Goal: Task Accomplishment & Management: Complete application form

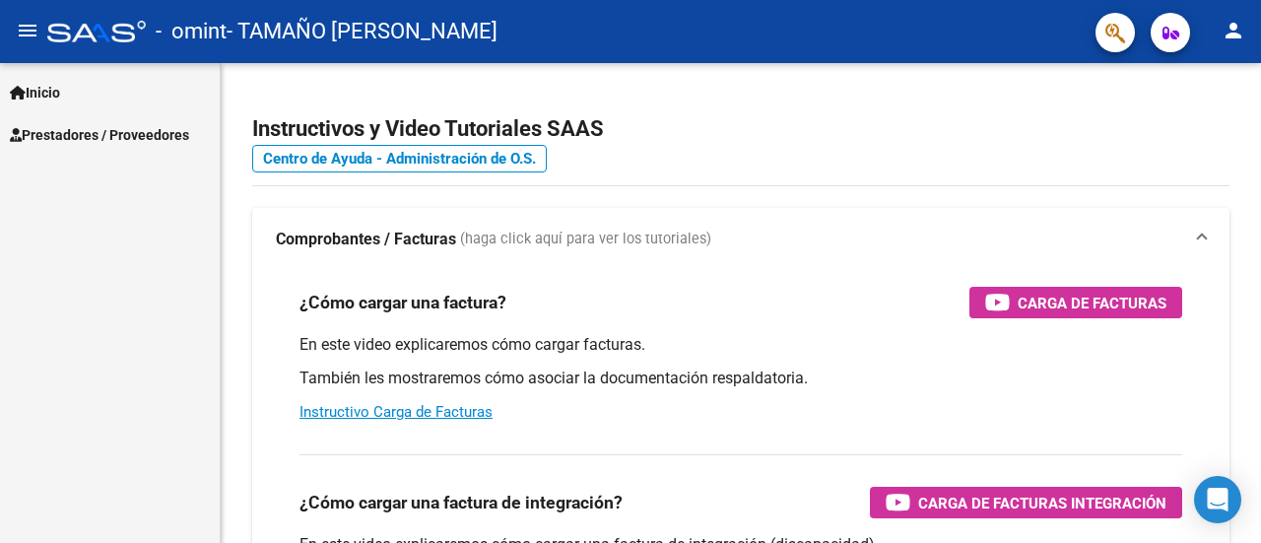
click at [105, 118] on link "Prestadores / Proveedores" at bounding box center [110, 134] width 220 height 42
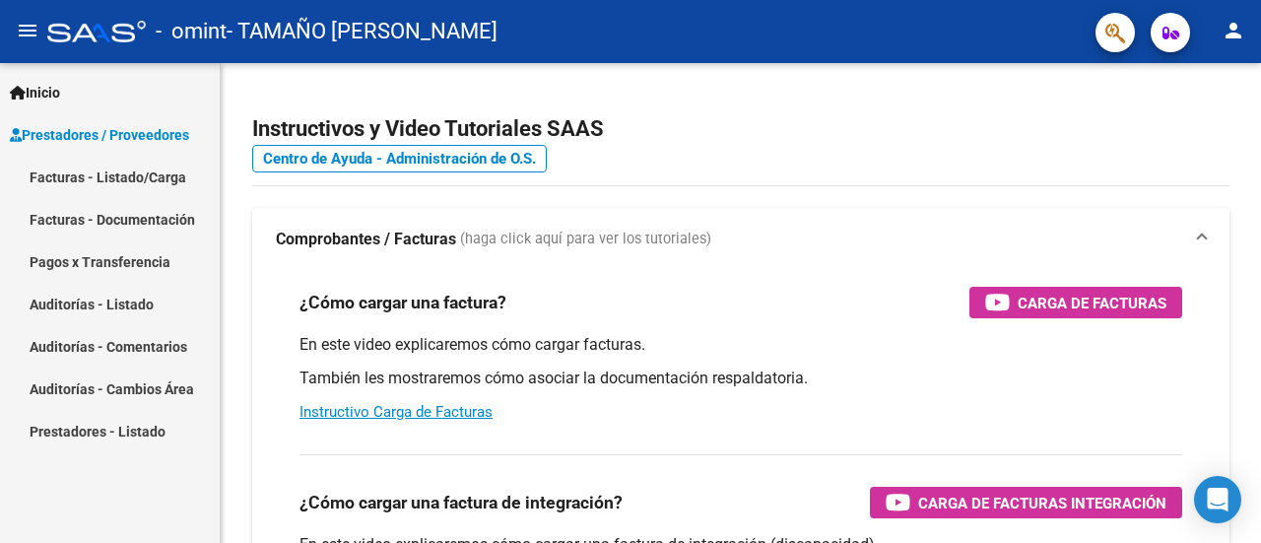
click at [124, 184] on link "Facturas - Listado/Carga" at bounding box center [110, 177] width 220 height 42
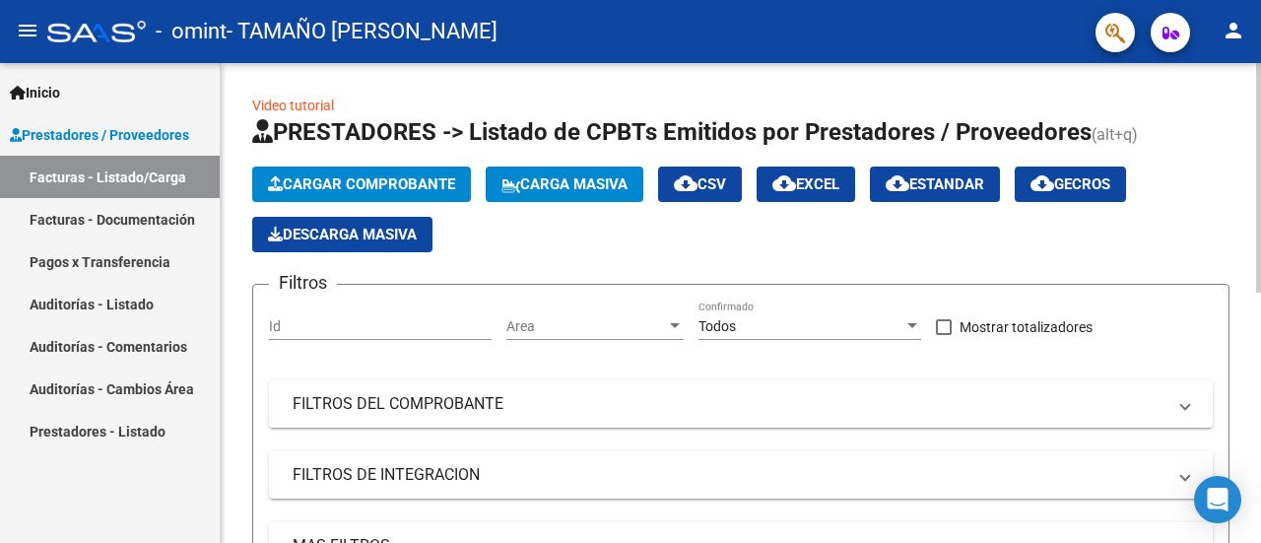
click at [420, 187] on span "Cargar Comprobante" at bounding box center [361, 184] width 187 height 18
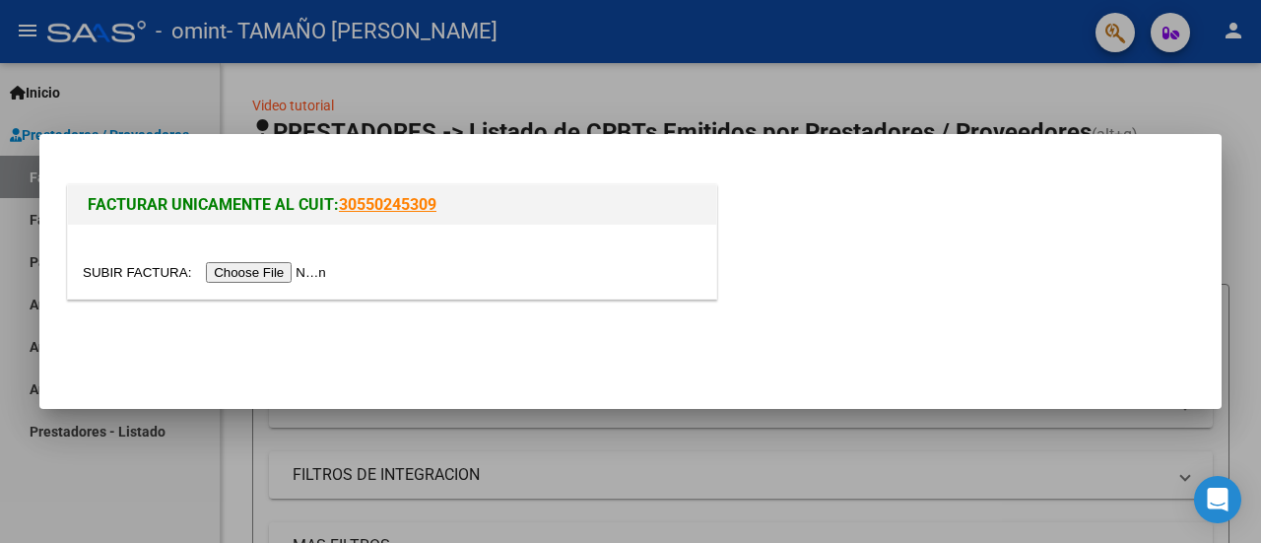
click at [308, 273] on input "file" at bounding box center [207, 272] width 249 height 21
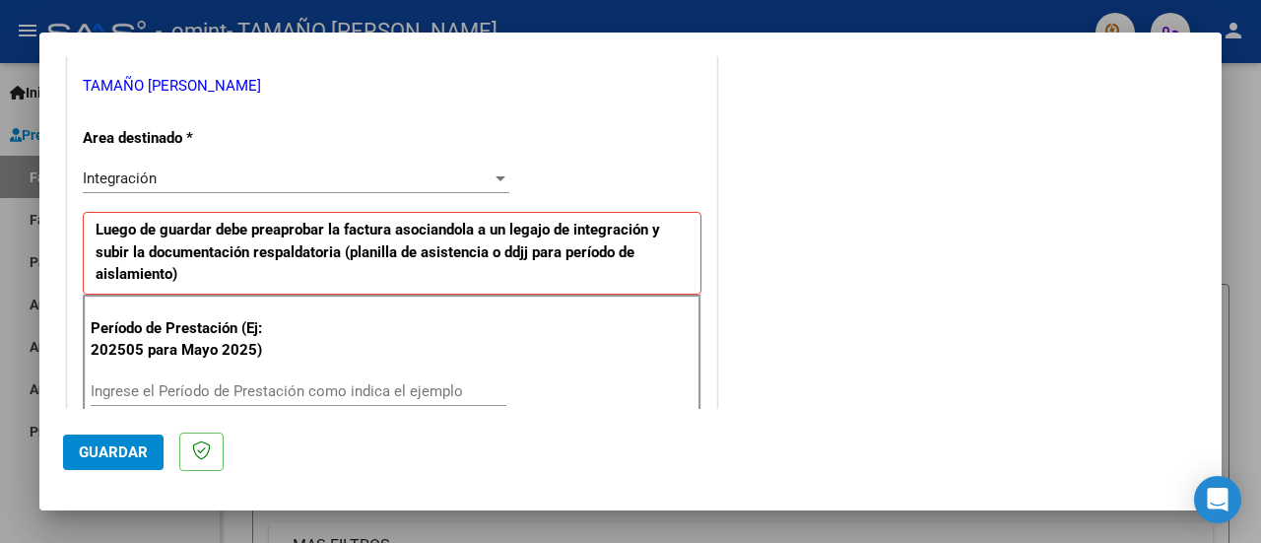
scroll to position [591, 0]
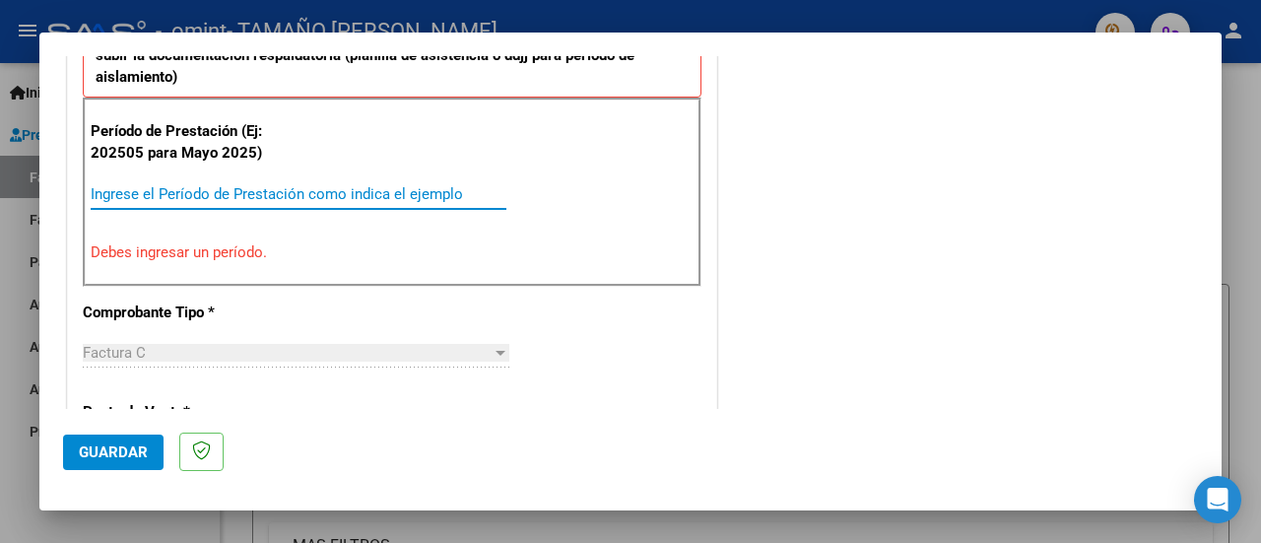
click at [402, 195] on input "Ingrese el Período de Prestación como indica el ejemplo" at bounding box center [299, 194] width 416 height 18
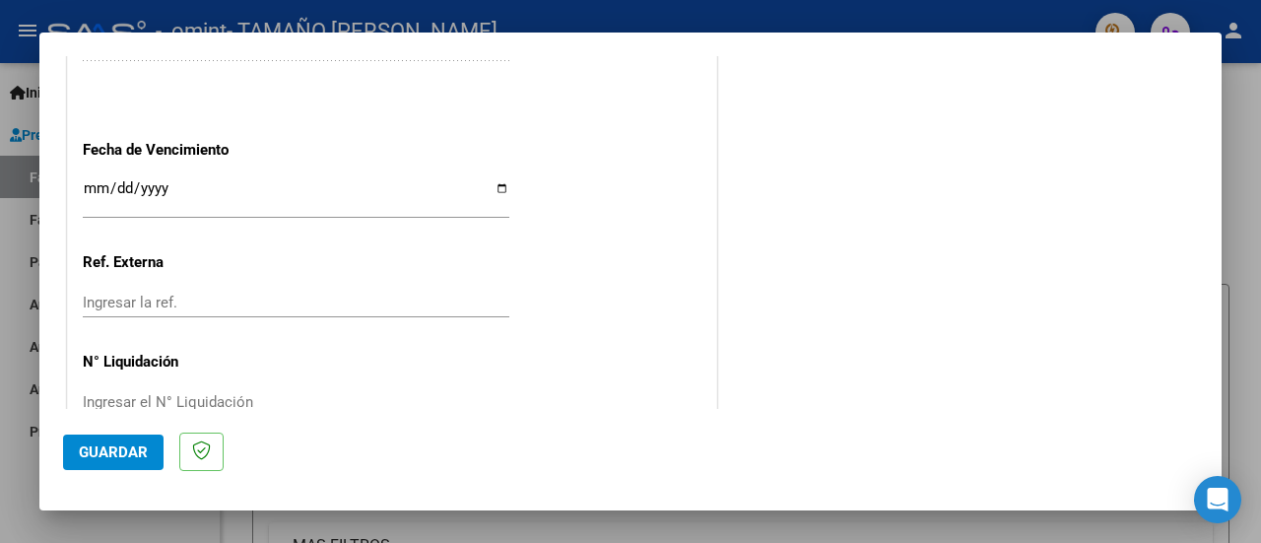
scroll to position [1281, 0]
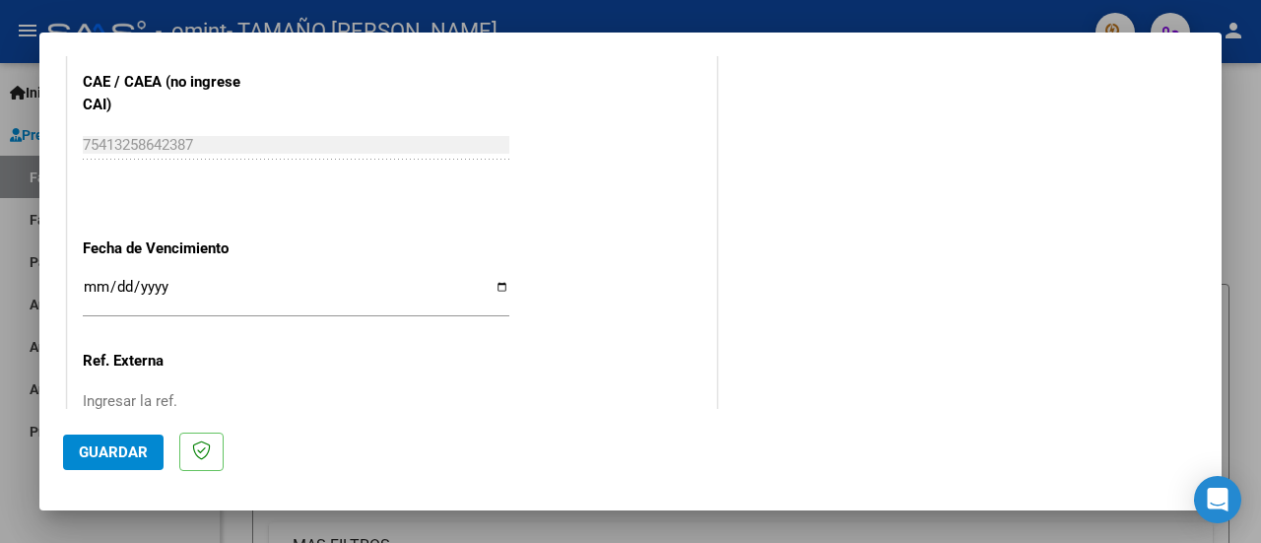
type input "202509"
click at [92, 283] on input "Ingresar la fecha" at bounding box center [296, 295] width 427 height 32
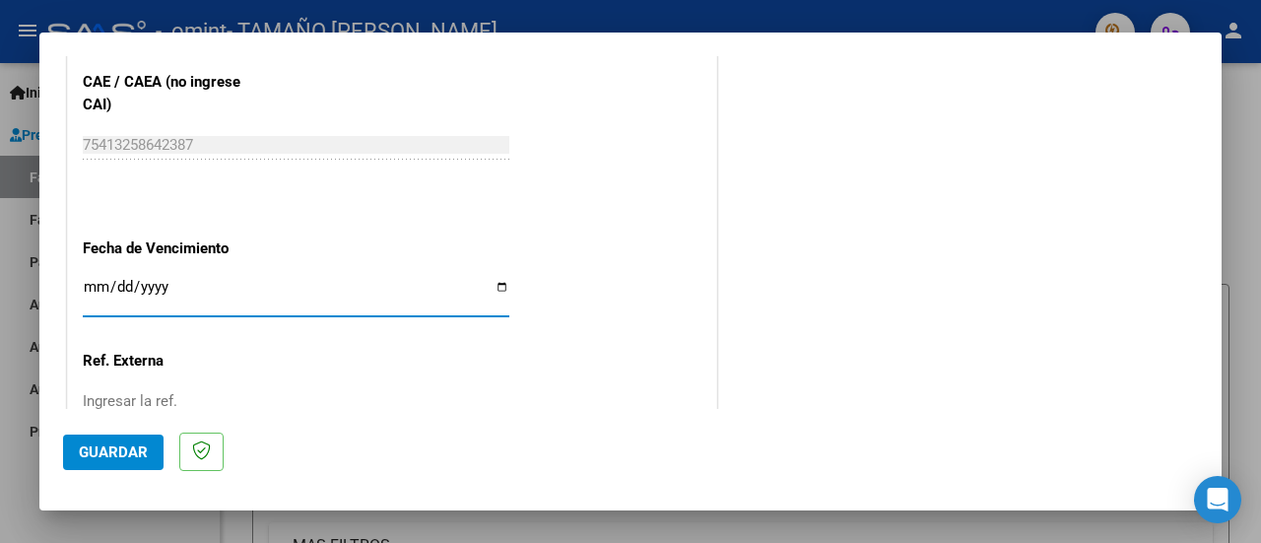
click at [85, 281] on input "Ingresar la fecha" at bounding box center [296, 295] width 427 height 32
type input "[DATE]"
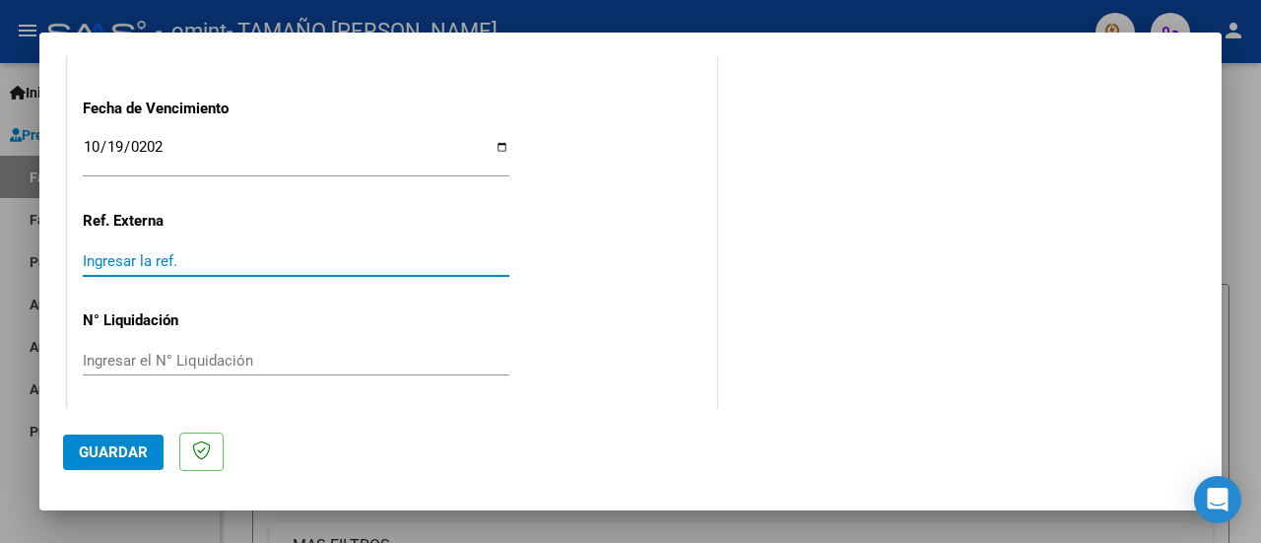
click at [218, 263] on input "Ingresar la ref." at bounding box center [296, 261] width 427 height 18
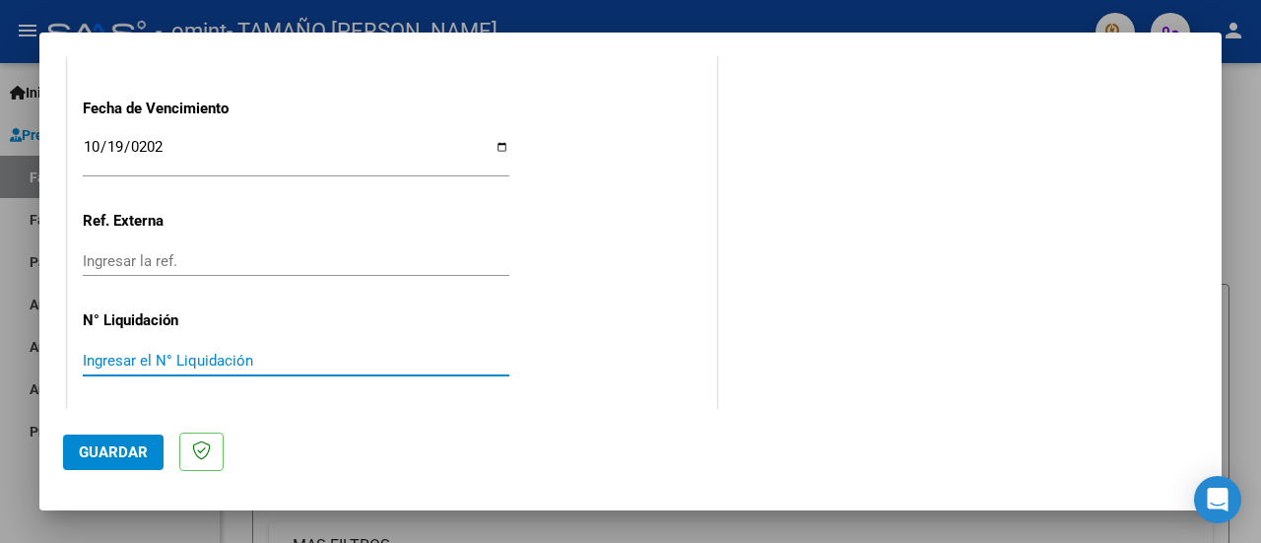
click at [177, 356] on input "Ingresar el N° Liquidación" at bounding box center [296, 361] width 427 height 18
click at [97, 444] on span "Guardar" at bounding box center [113, 452] width 69 height 18
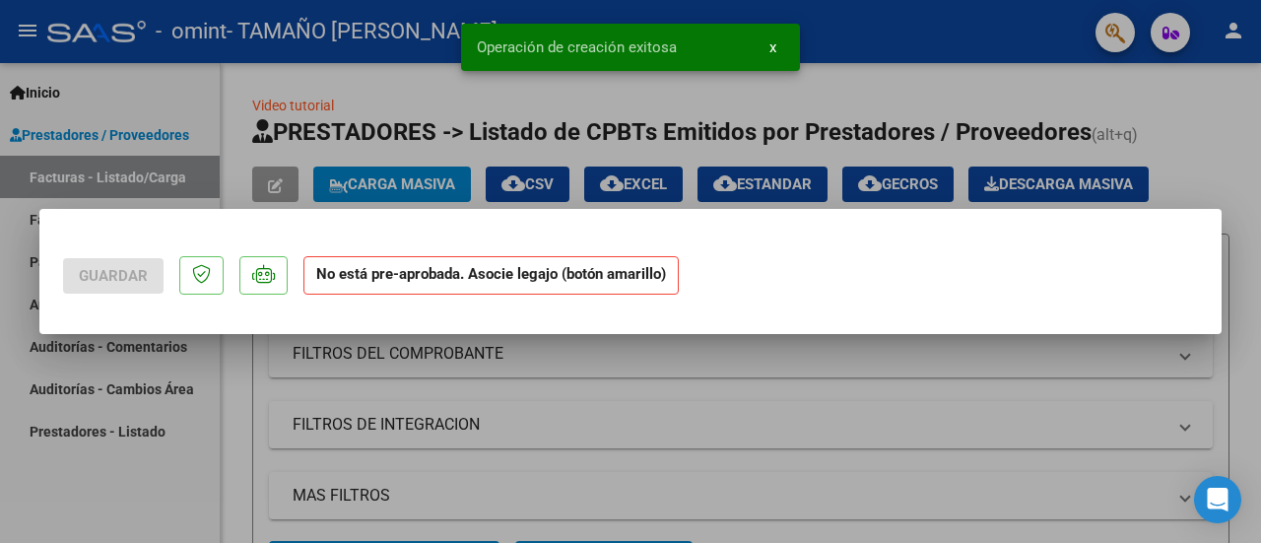
scroll to position [0, 0]
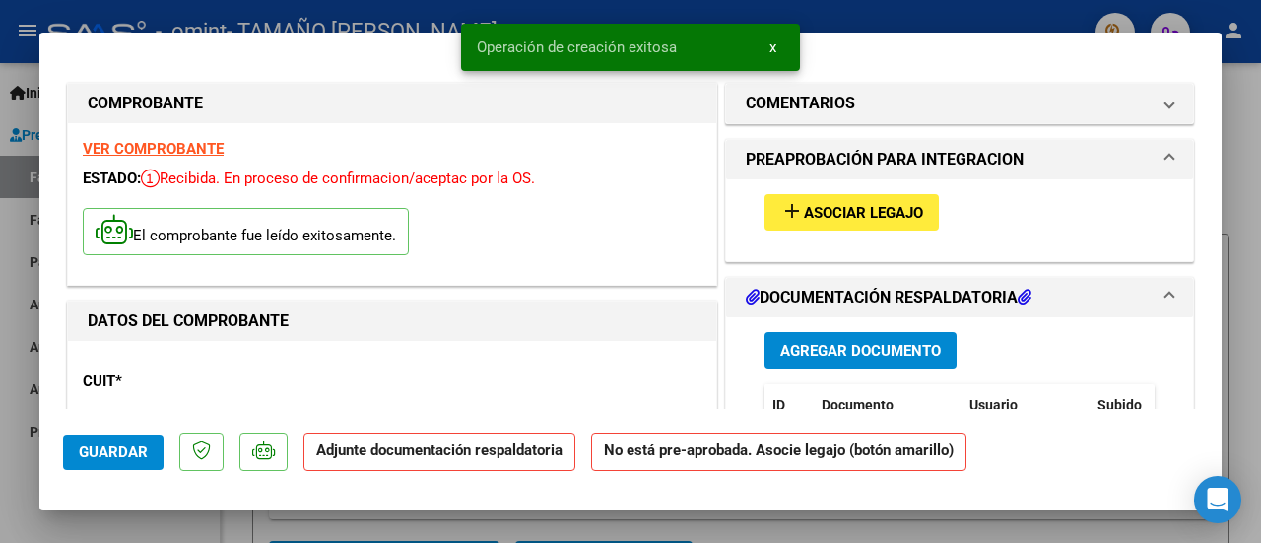
click at [805, 204] on span "Asociar Legajo" at bounding box center [863, 213] width 119 height 18
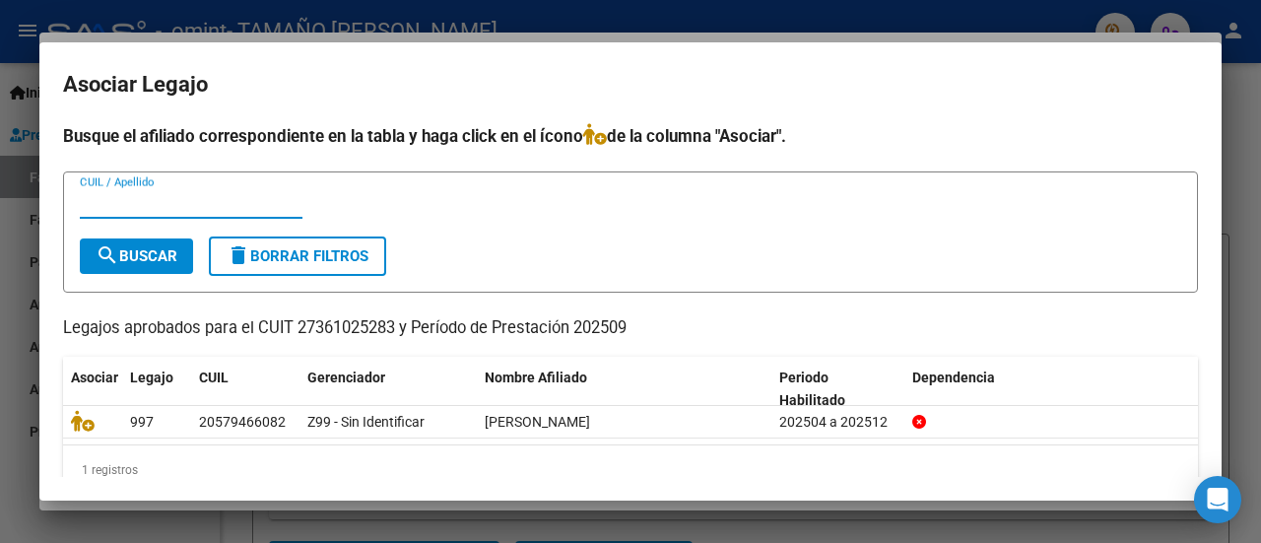
click at [248, 198] on input "CUIL / Apellido" at bounding box center [191, 203] width 223 height 18
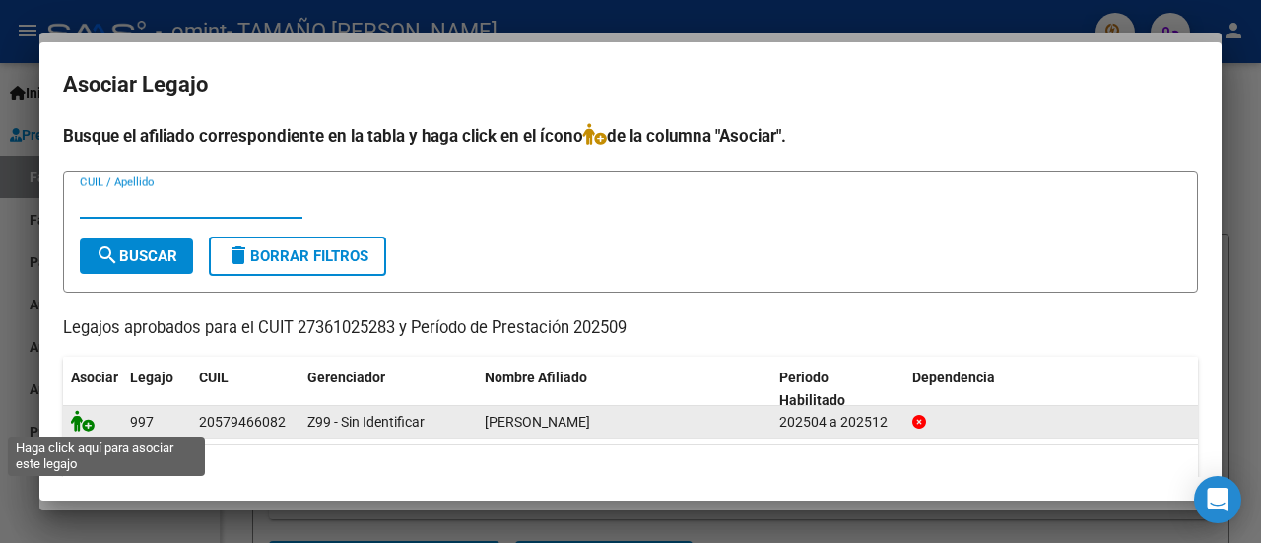
click at [83, 427] on icon at bounding box center [83, 421] width 24 height 22
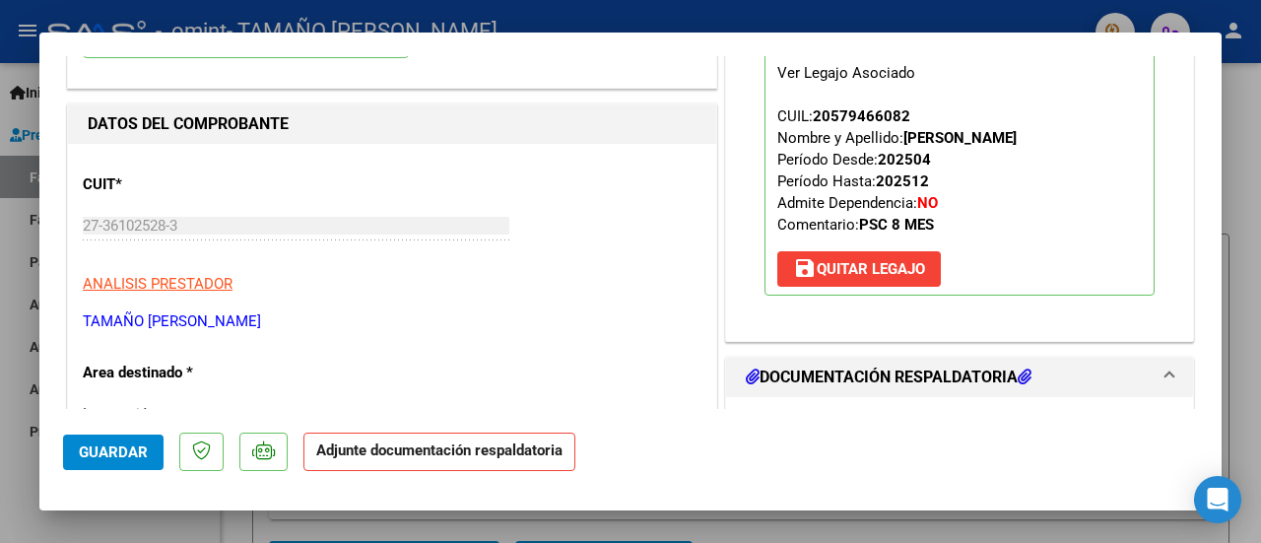
scroll to position [394, 0]
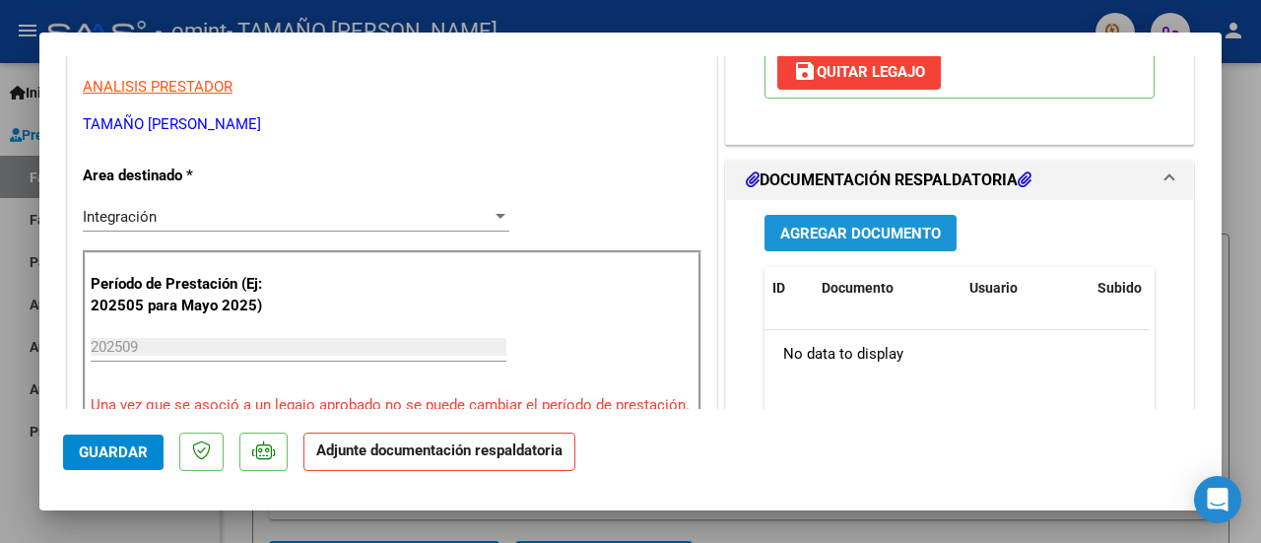
click at [890, 228] on span "Agregar Documento" at bounding box center [860, 234] width 161 height 18
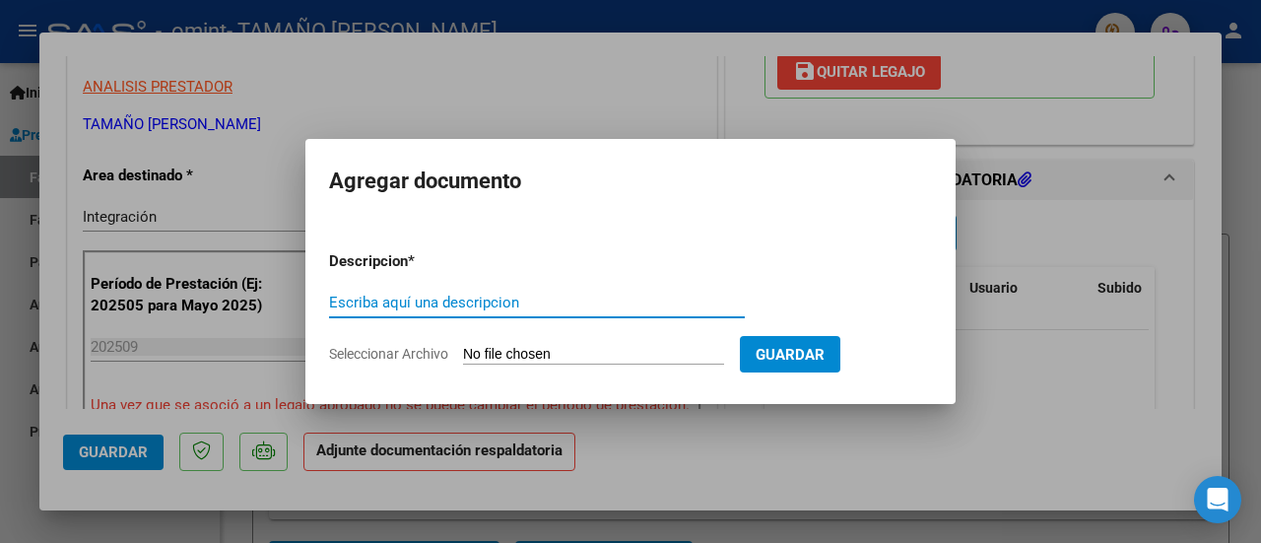
click at [459, 296] on input "Escriba aquí una descripcion" at bounding box center [537, 303] width 416 height 18
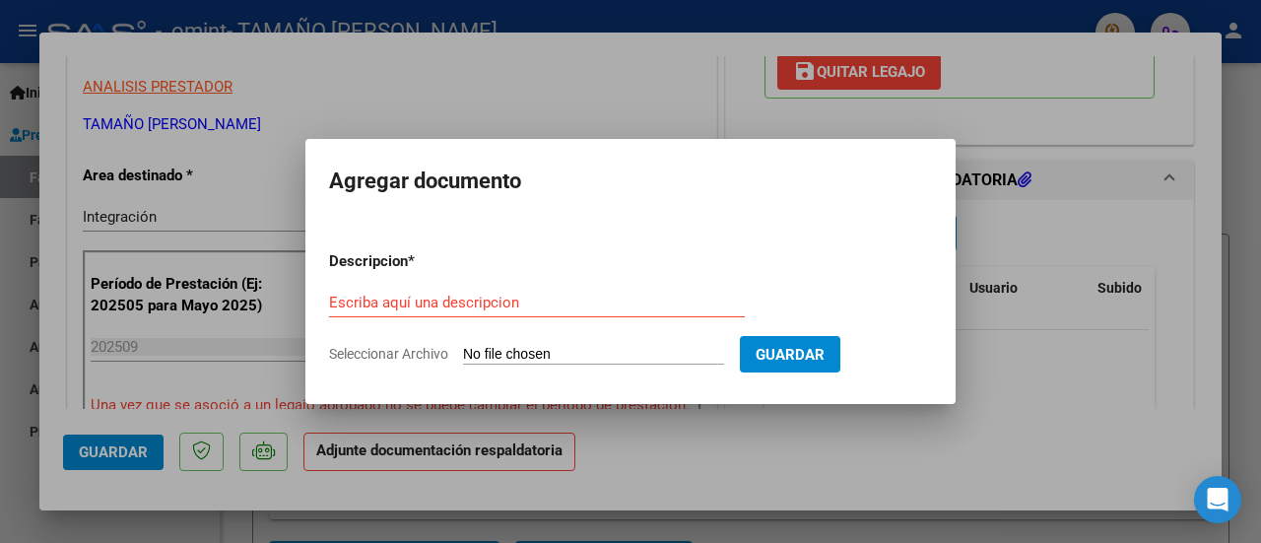
click at [563, 350] on input "Seleccionar Archivo" at bounding box center [593, 355] width 261 height 19
click at [534, 345] on app-file-uploader "Seleccionar Archivo" at bounding box center [534, 354] width 411 height 18
click at [527, 355] on input "Seleccionar Archivo" at bounding box center [593, 355] width 261 height 19
type input "C:\fakepath\Planilla Septiembre [PERSON_NAME].jpg"
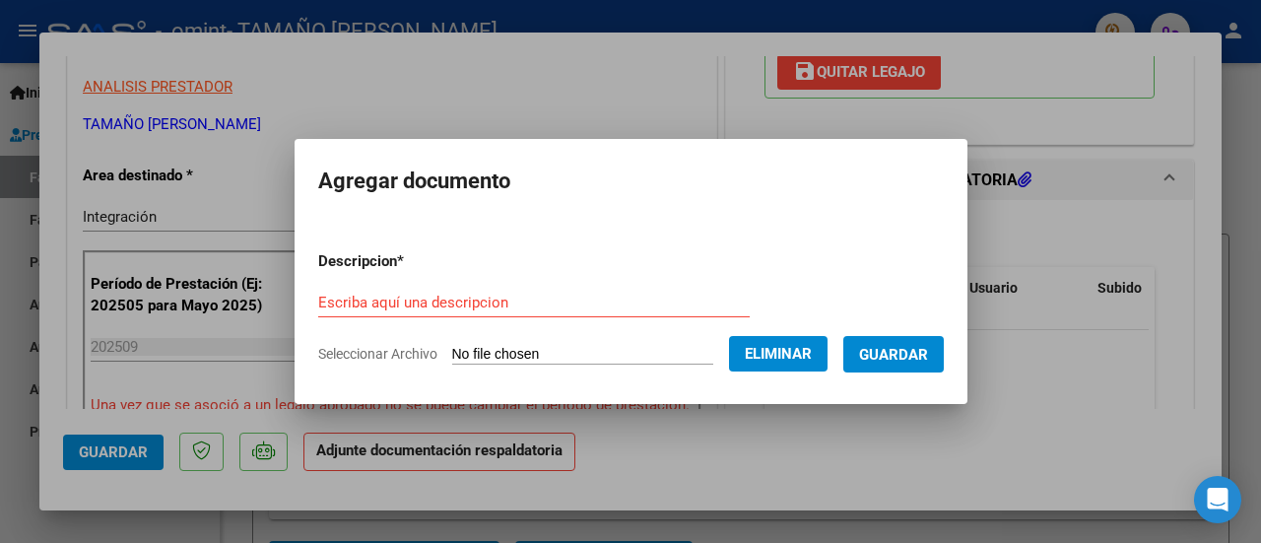
click at [897, 364] on button "Guardar" at bounding box center [893, 354] width 100 height 36
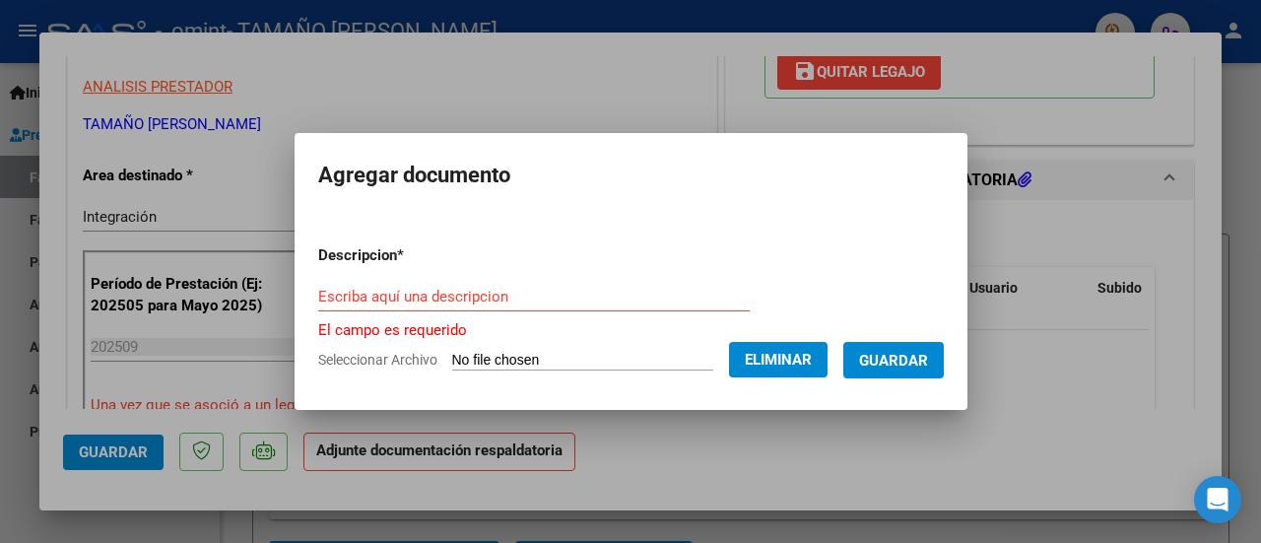
click at [656, 306] on div "Escriba aquí una descripcion" at bounding box center [533, 297] width 431 height 30
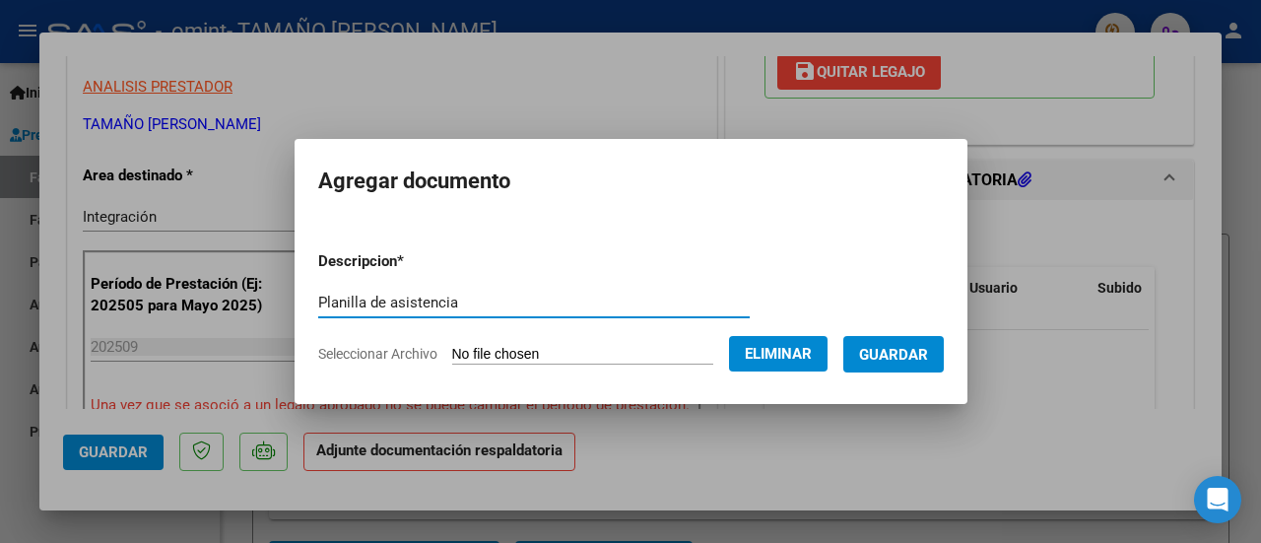
type input "Planilla de asistencia"
click at [882, 347] on span "Guardar" at bounding box center [893, 355] width 69 height 18
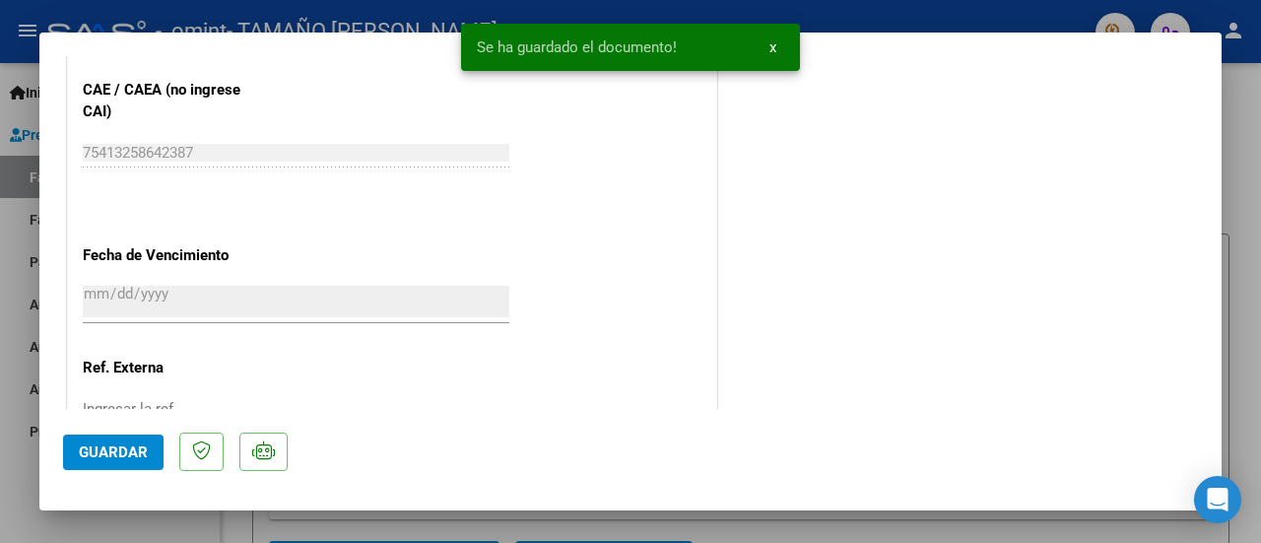
scroll to position [1428, 0]
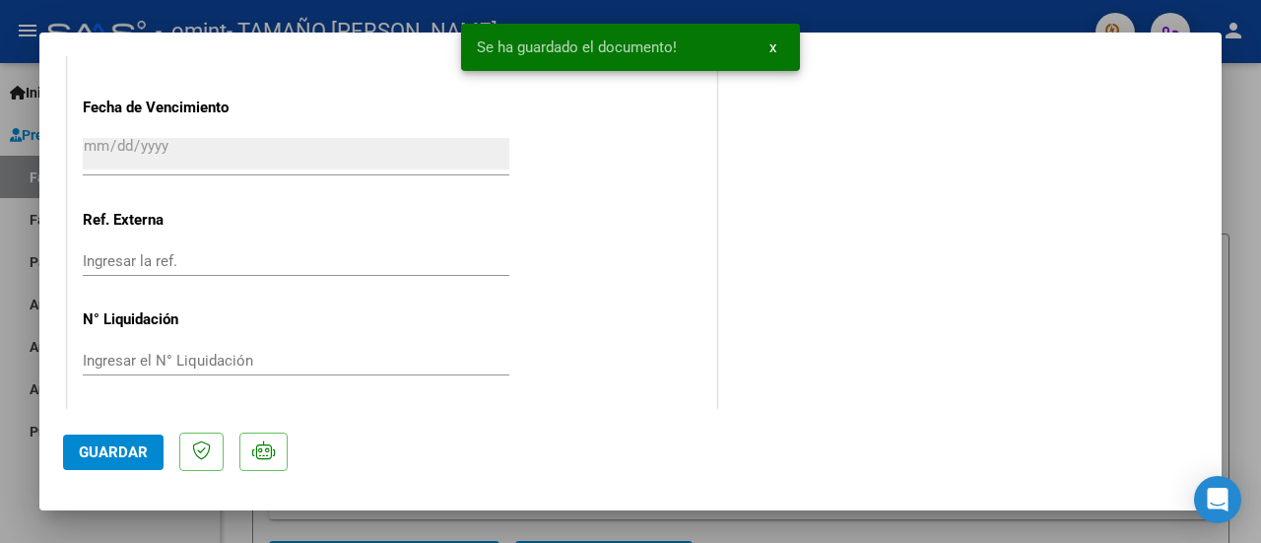
click at [83, 446] on span "Guardar" at bounding box center [113, 452] width 69 height 18
click at [131, 464] on button "Guardar" at bounding box center [113, 451] width 100 height 35
click at [775, 57] on button "x" at bounding box center [773, 47] width 38 height 35
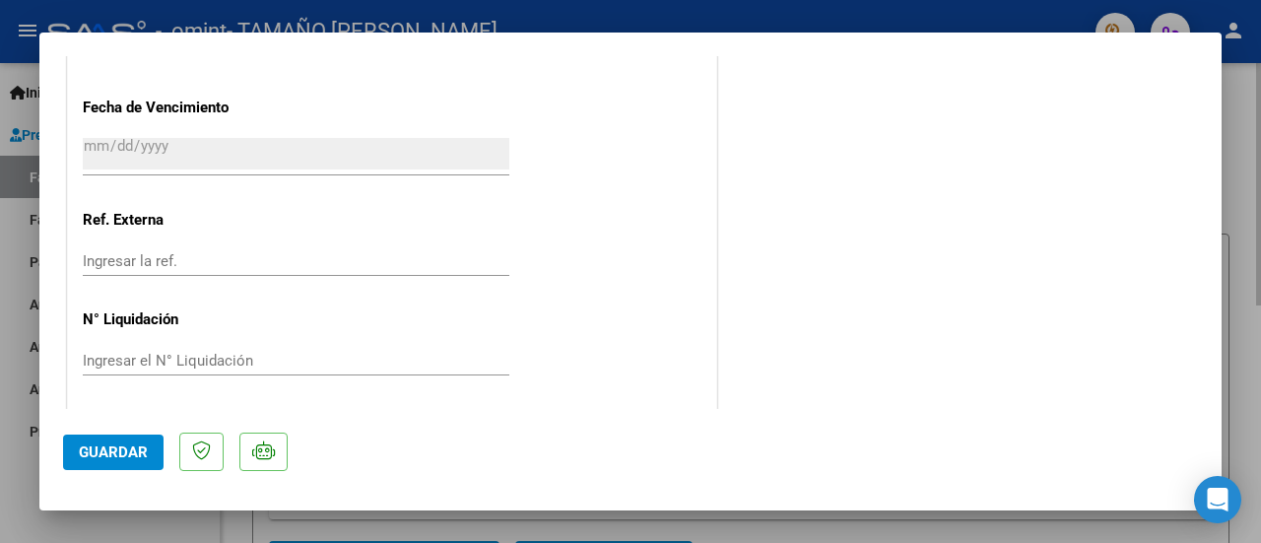
click at [1244, 212] on div at bounding box center [630, 271] width 1261 height 543
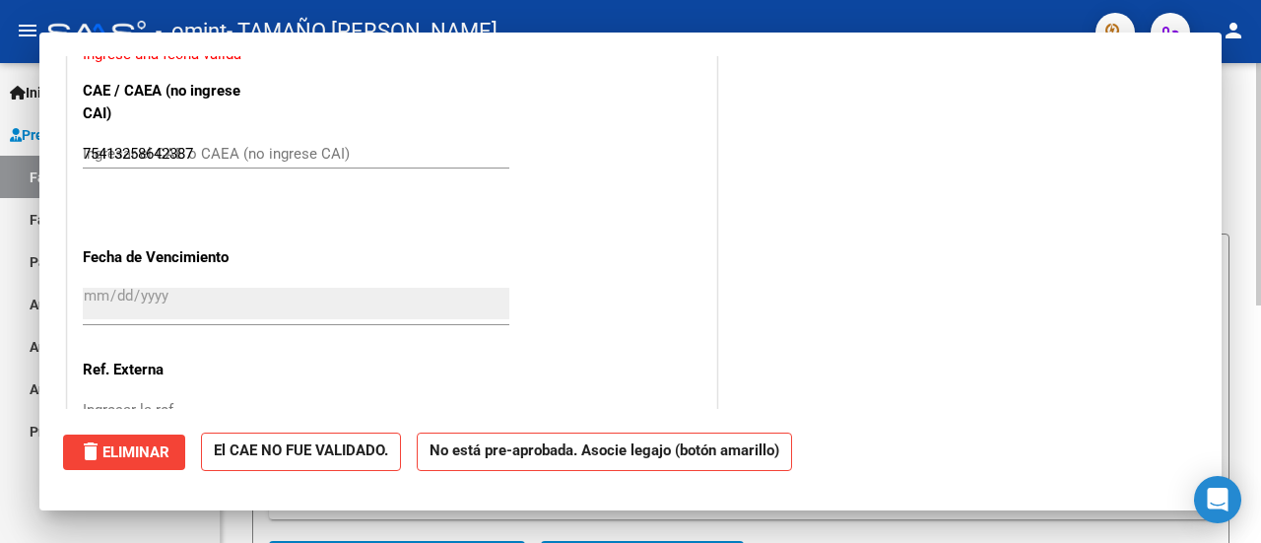
type input "$ 0,00"
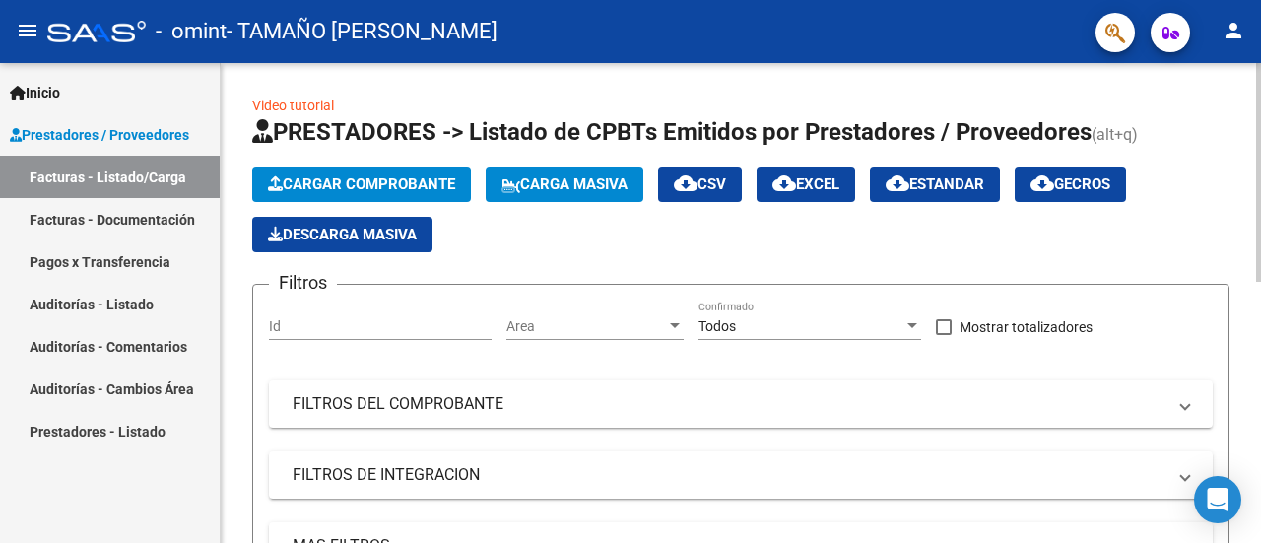
scroll to position [571, 0]
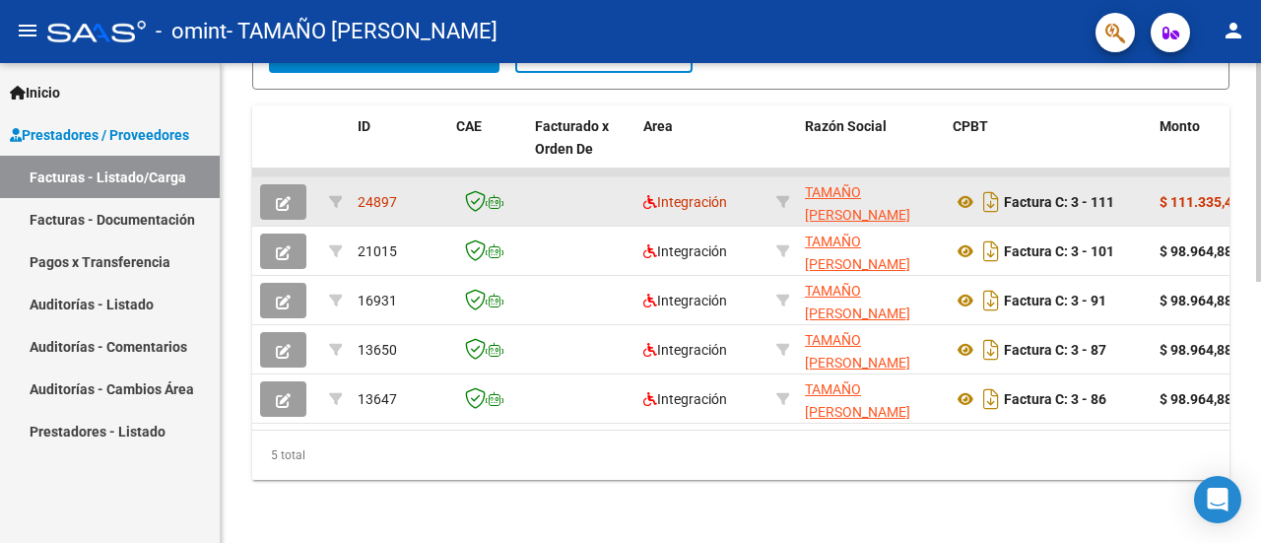
click at [1196, 194] on strong "$ 111.335,49" at bounding box center [1199, 202] width 81 height 16
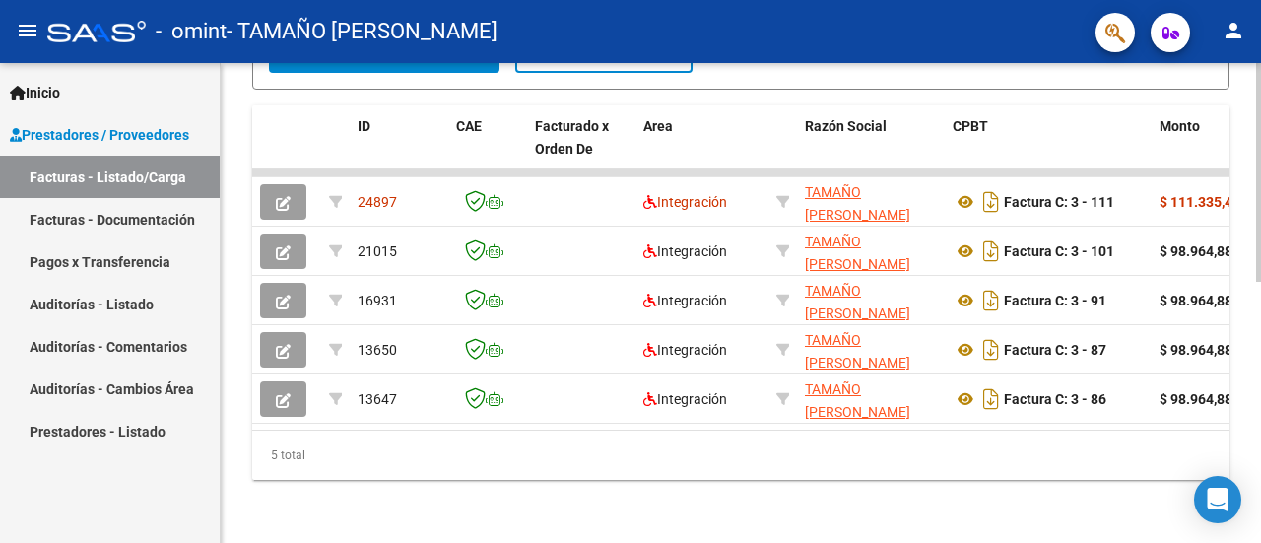
click at [1177, 118] on span "Monto" at bounding box center [1179, 126] width 40 height 16
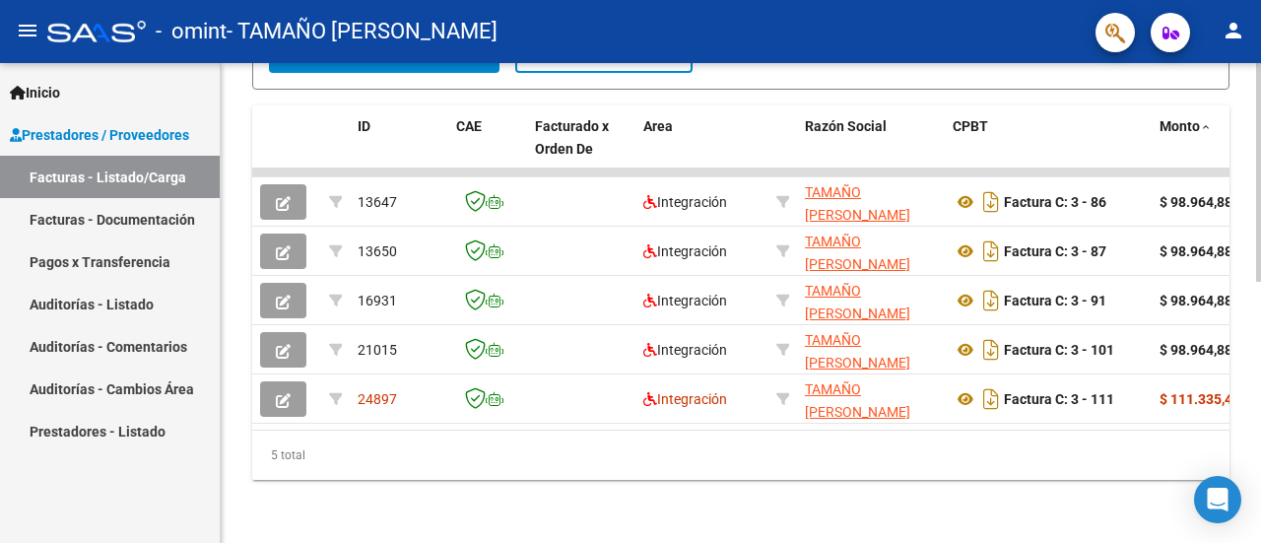
click at [1177, 118] on span "Monto" at bounding box center [1179, 126] width 40 height 16
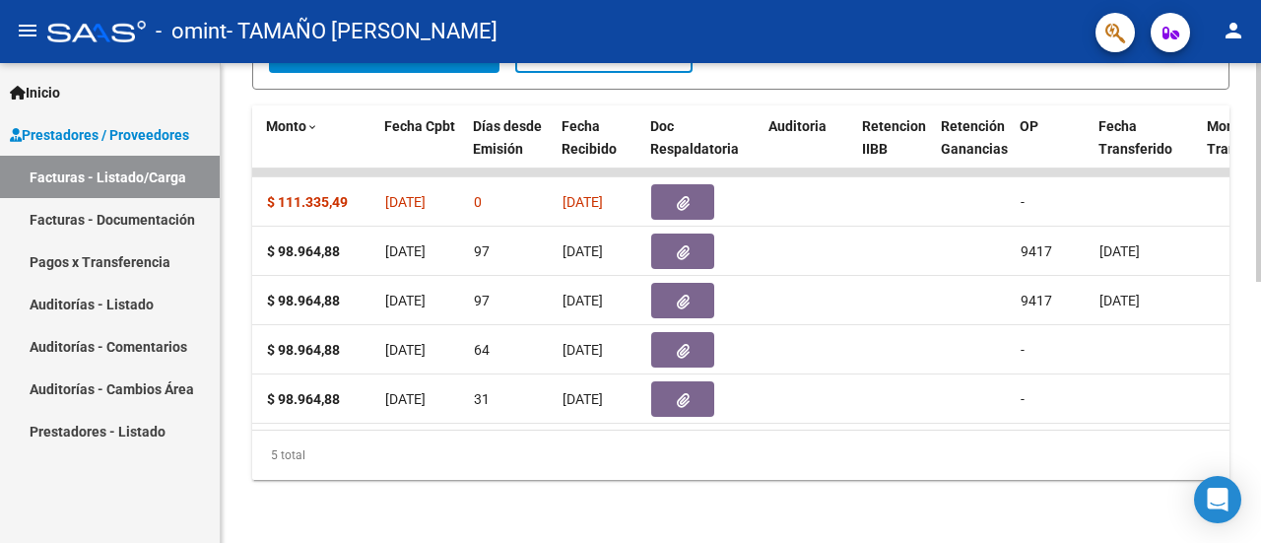
scroll to position [0, 932]
